Goal: Information Seeking & Learning: Find specific page/section

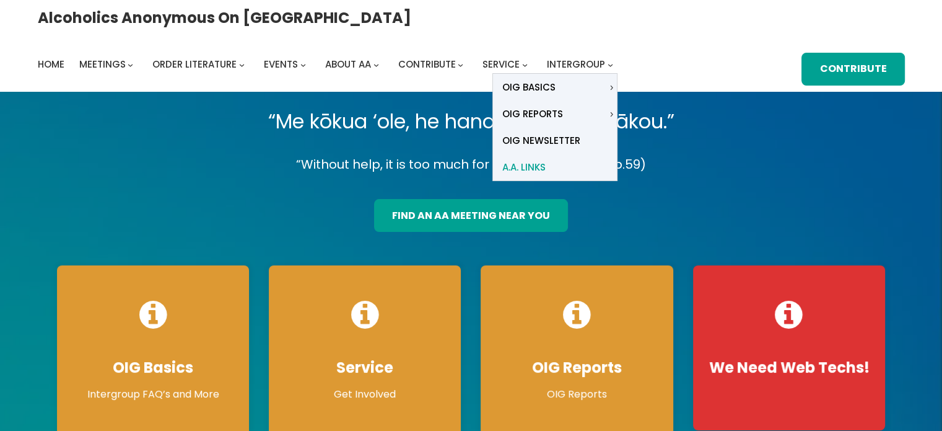
click at [546, 159] on span "A.A. Links" at bounding box center [523, 167] width 43 height 17
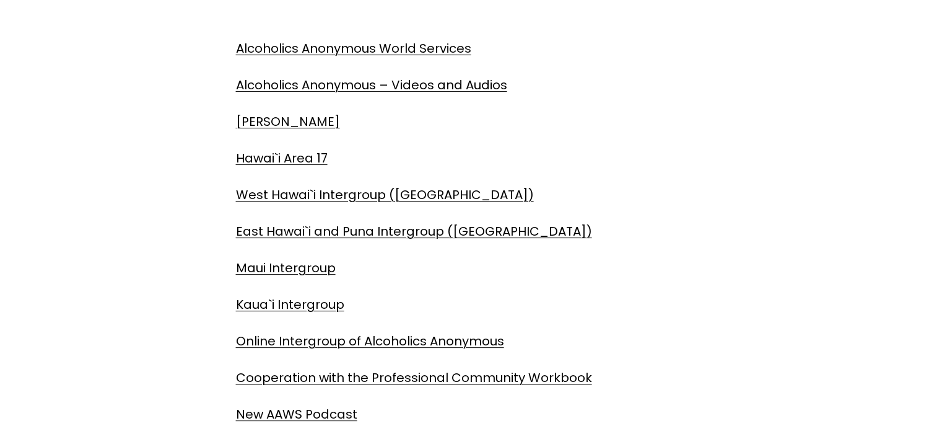
scroll to position [316, 0]
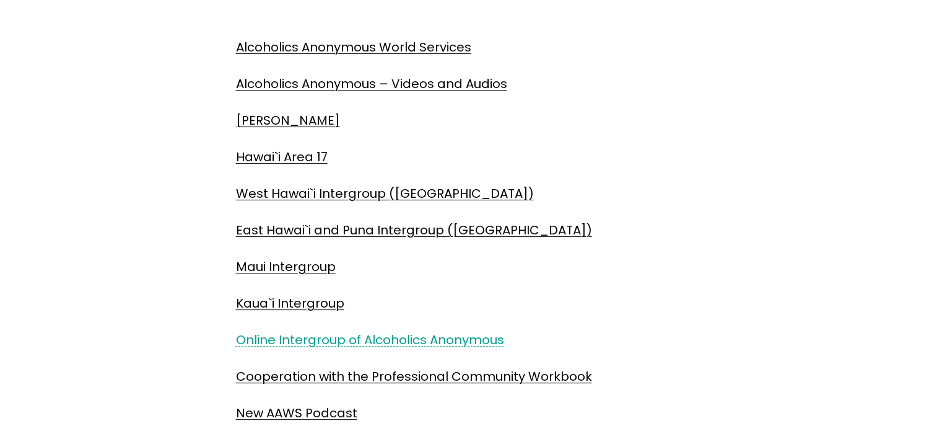
click at [243, 337] on link "Online Intergroup of Alcoholics Anonymous" at bounding box center [370, 339] width 268 height 17
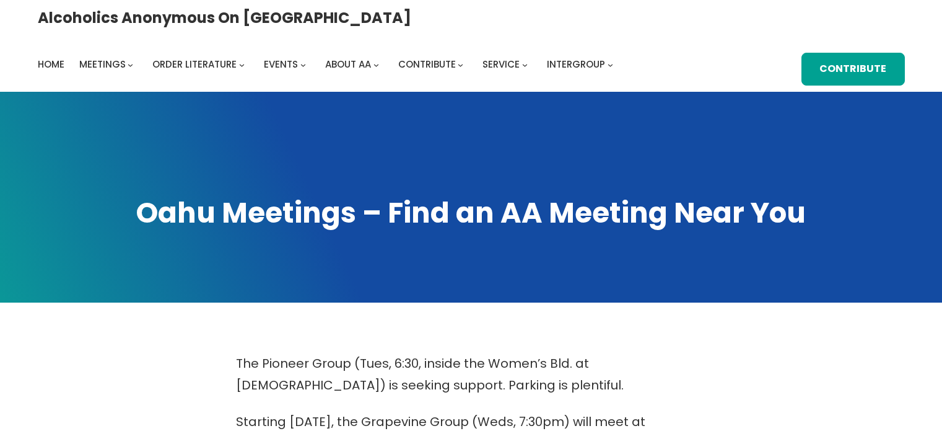
scroll to position [607, 0]
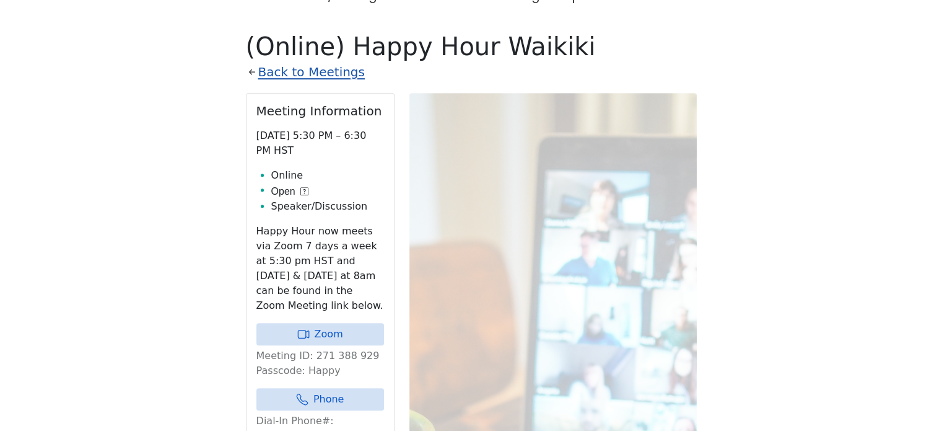
click at [314, 61] on link "Back to Meetings" at bounding box center [311, 72] width 107 height 22
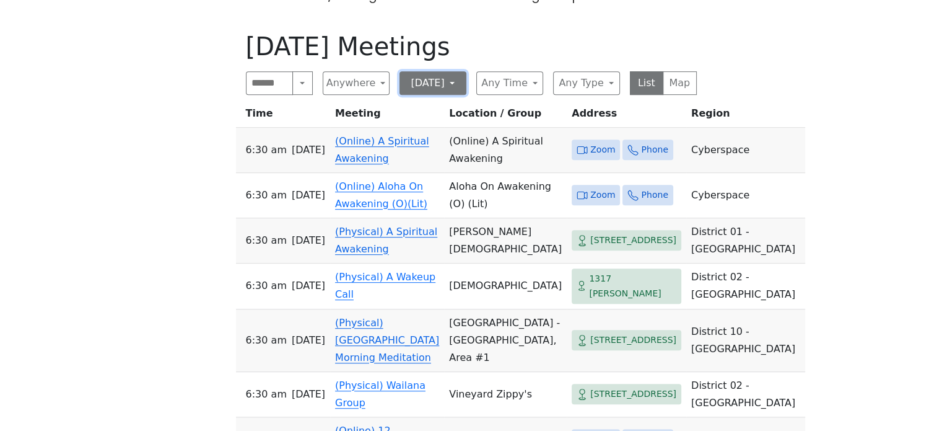
click at [433, 71] on button "[DATE]" at bounding box center [433, 83] width 67 height 24
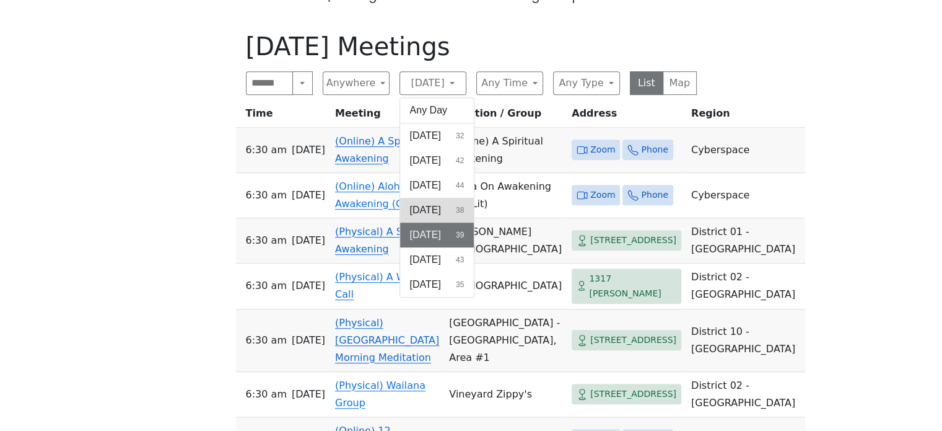
click at [436, 203] on span "[DATE]" at bounding box center [425, 210] width 31 height 15
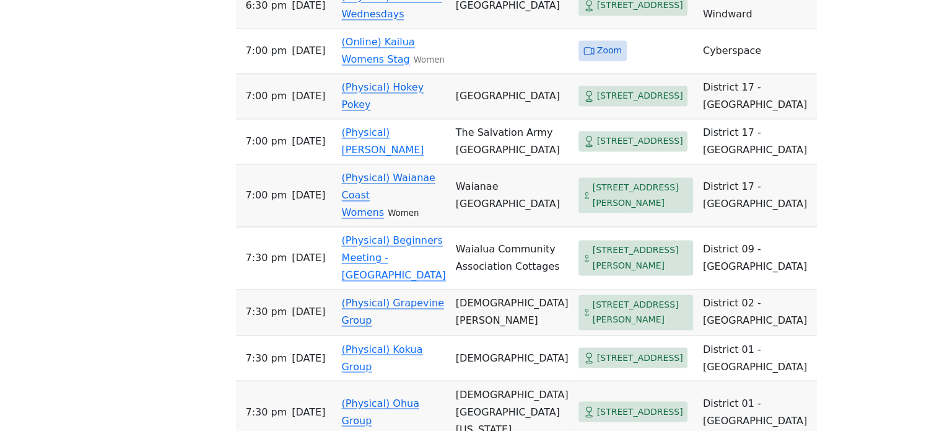
scroll to position [2001, 0]
